Goal: Navigation & Orientation: Go to known website

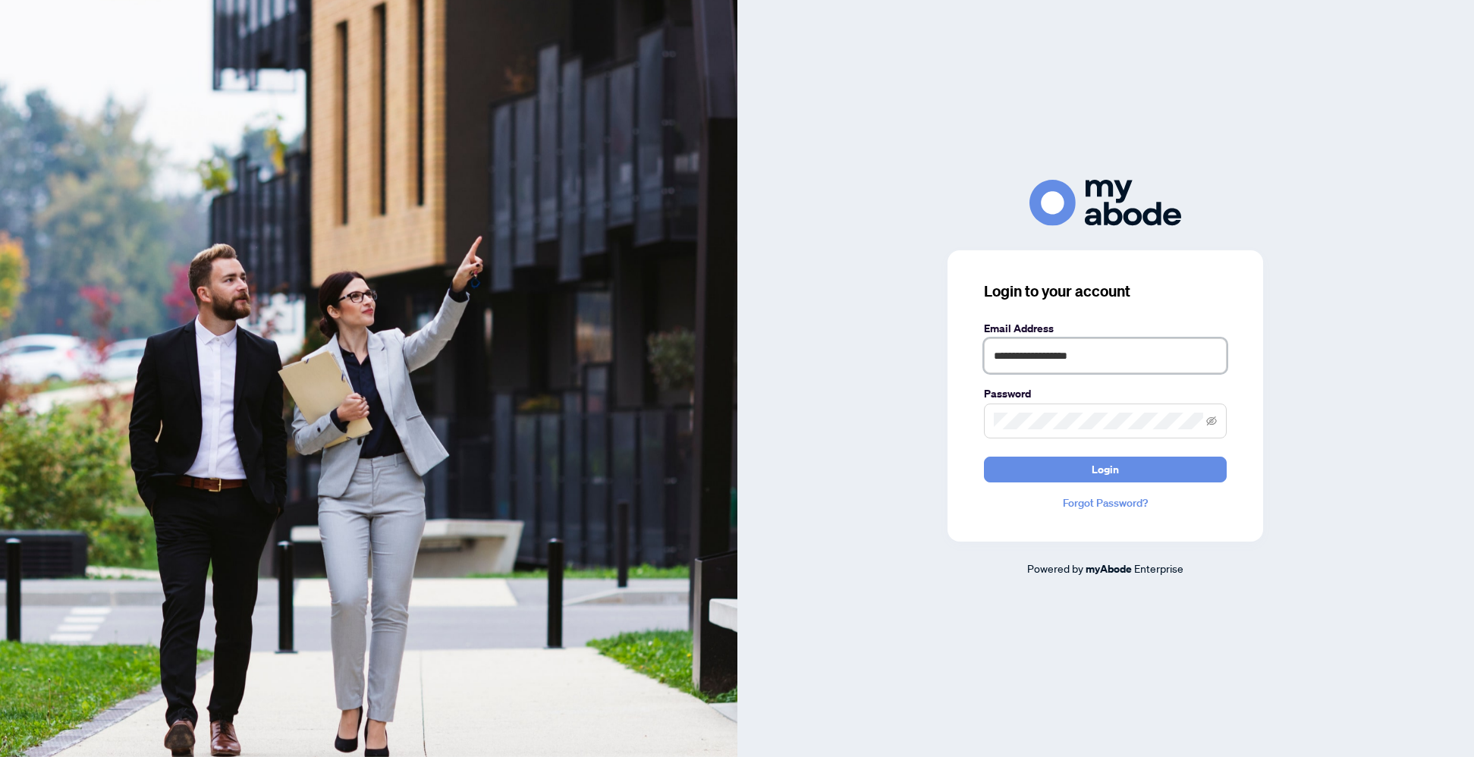
click at [1126, 363] on input "**********" at bounding box center [1105, 355] width 243 height 35
type input "**********"
click at [1091, 463] on button "Login" at bounding box center [1105, 470] width 243 height 26
